Goal: Transaction & Acquisition: Purchase product/service

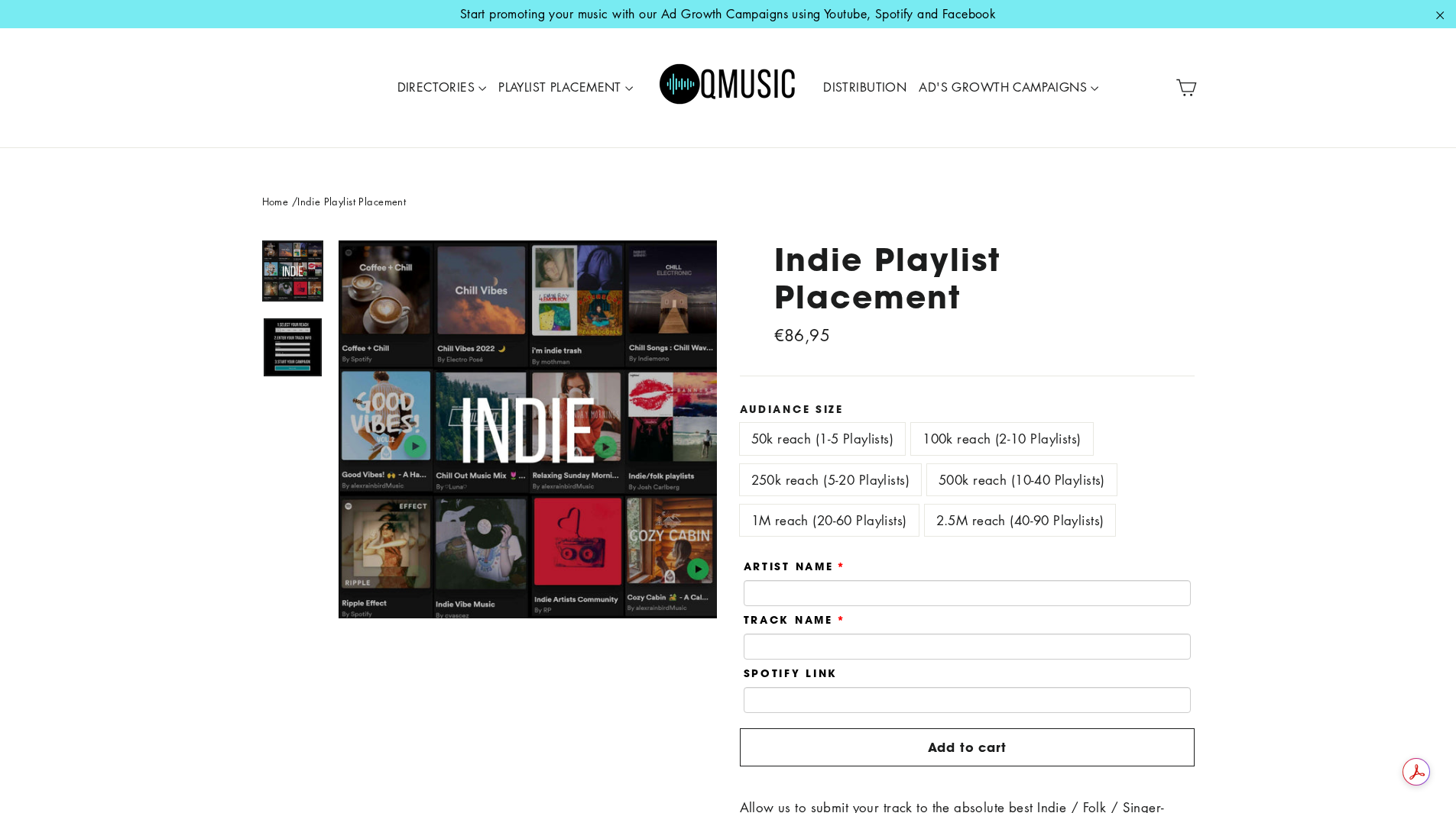
click at [271, 331] on img at bounding box center [292, 347] width 58 height 58
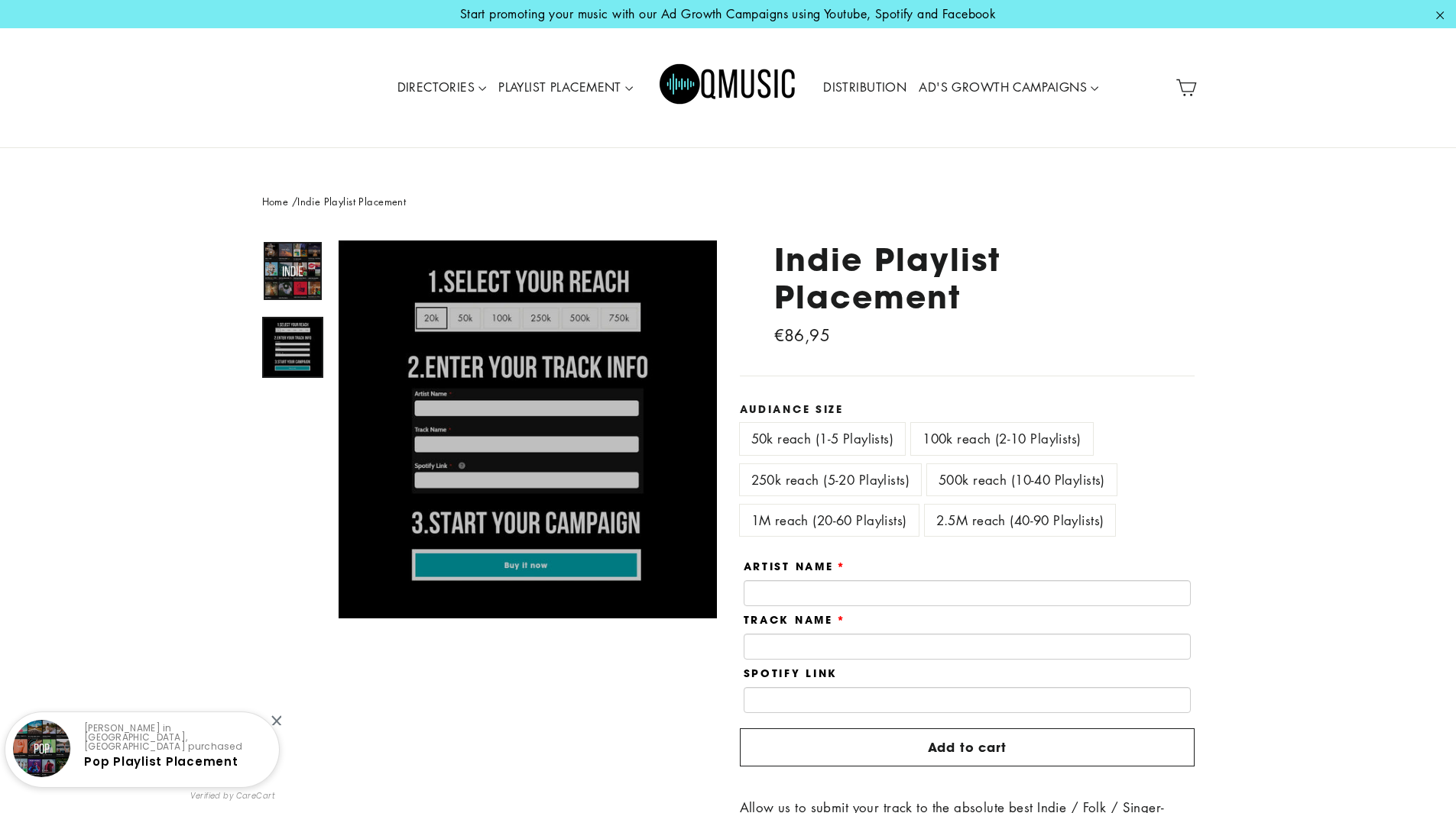
click at [268, 288] on img at bounding box center [292, 271] width 58 height 58
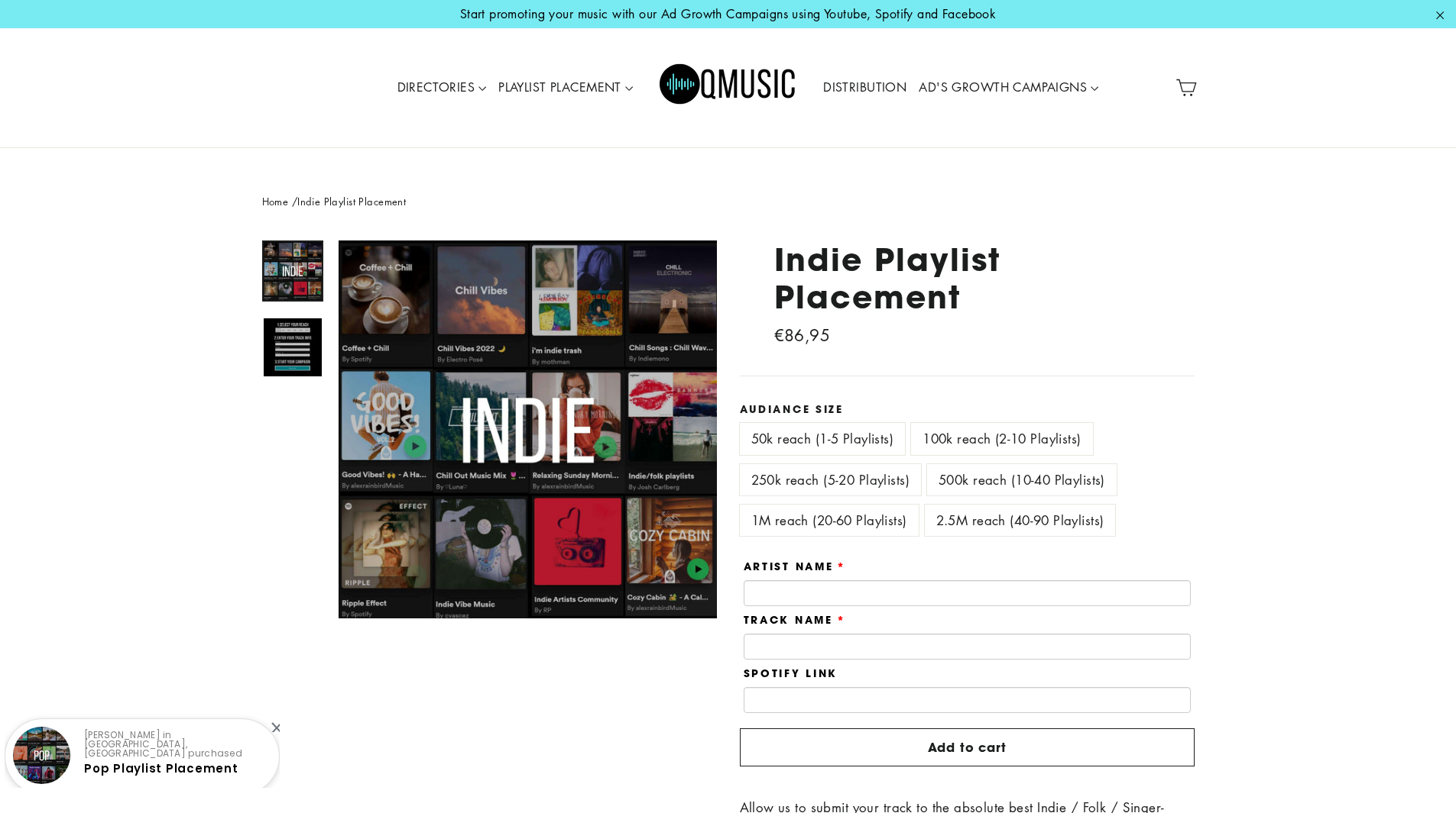
click at [267, 200] on link "Home" at bounding box center [276, 201] width 27 height 15
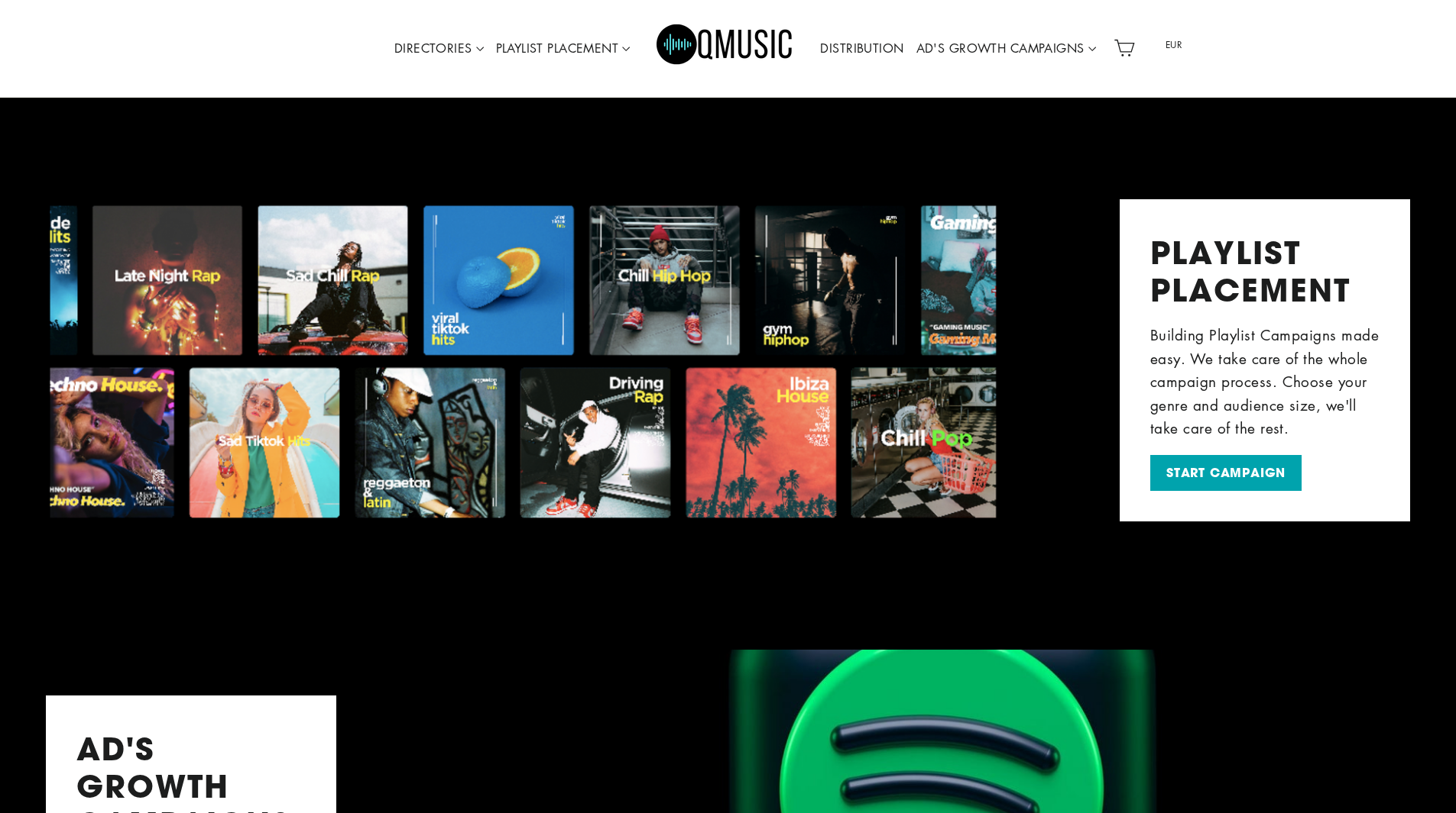
scroll to position [917, 0]
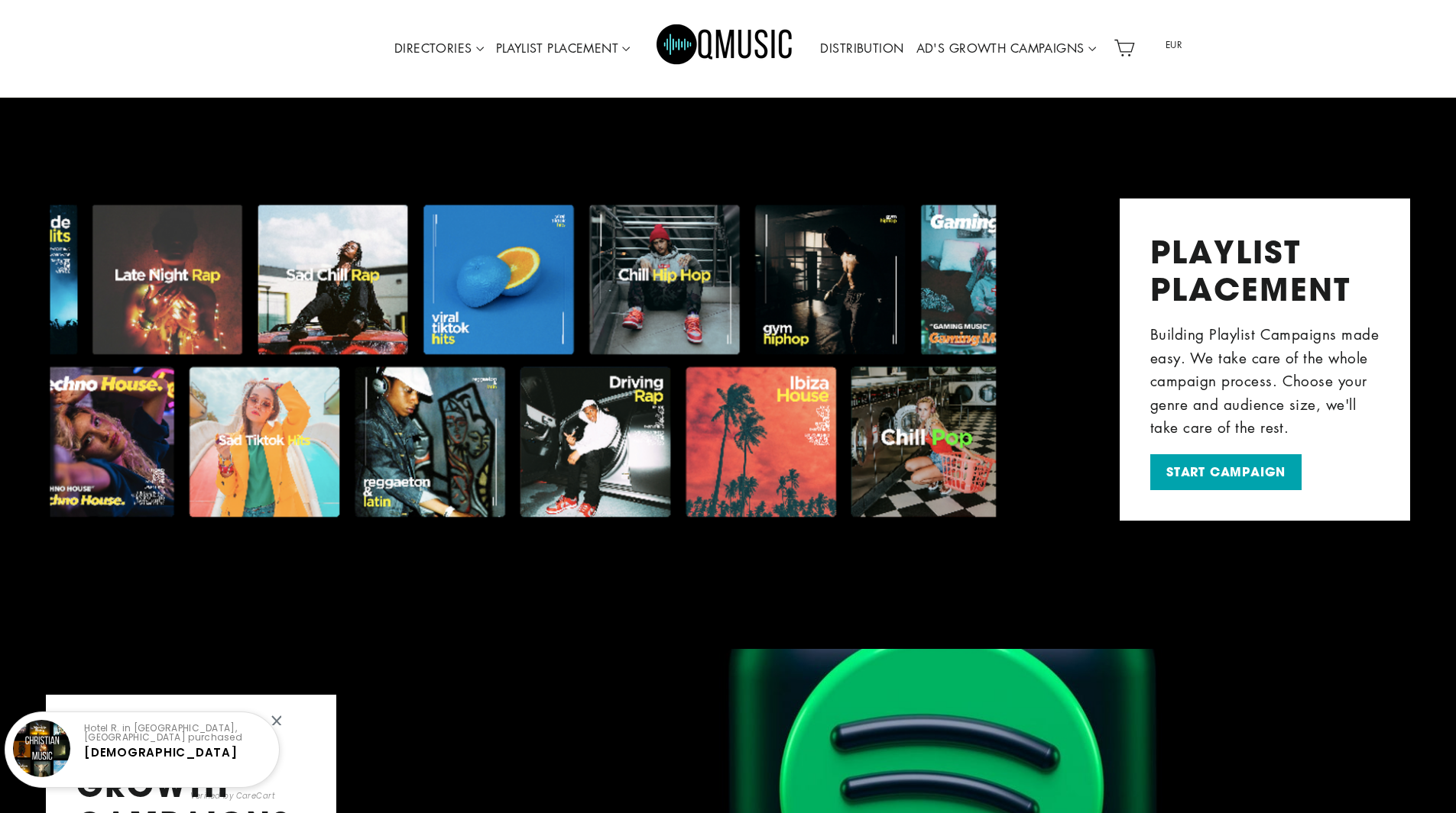
drag, startPoint x: 464, startPoint y: 336, endPoint x: 454, endPoint y: 369, distance: 34.5
click at [454, 372] on div "PLAYLIST PLACEMENT Building Playlist Campaigns made easy. We take care of the w…" at bounding box center [728, 336] width 1456 height 368
click at [351, 273] on div "PLAYLIST PLACEMENT Building Playlist Campaigns made easy. We take care of the w…" at bounding box center [728, 336] width 1456 height 368
click at [208, 288] on div "PLAYLIST PLACEMENT Building Playlist Campaigns made easy. We take care of the w…" at bounding box center [728, 336] width 1456 height 368
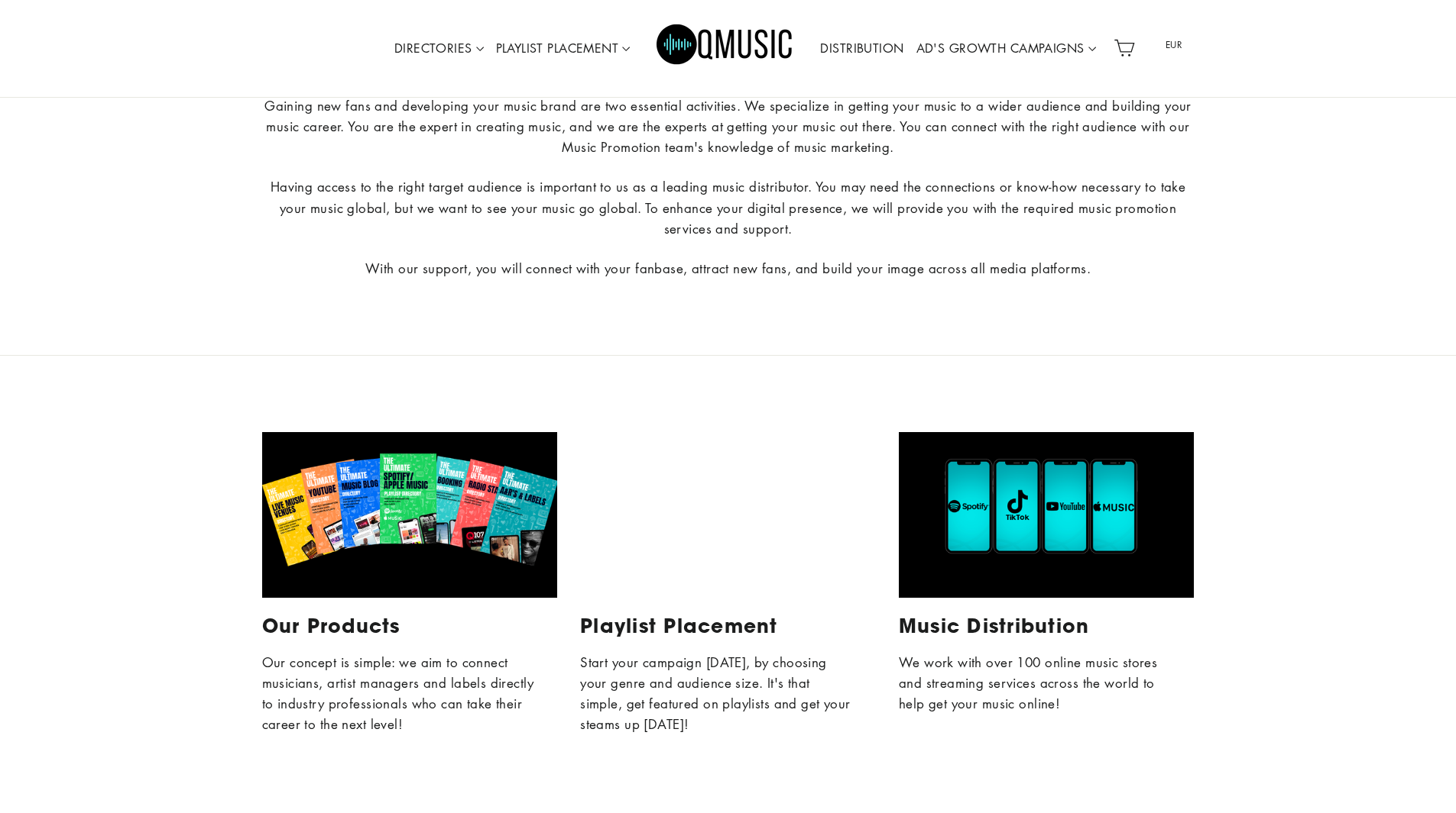
scroll to position [6263, 0]
